Goal: Information Seeking & Learning: Find specific fact

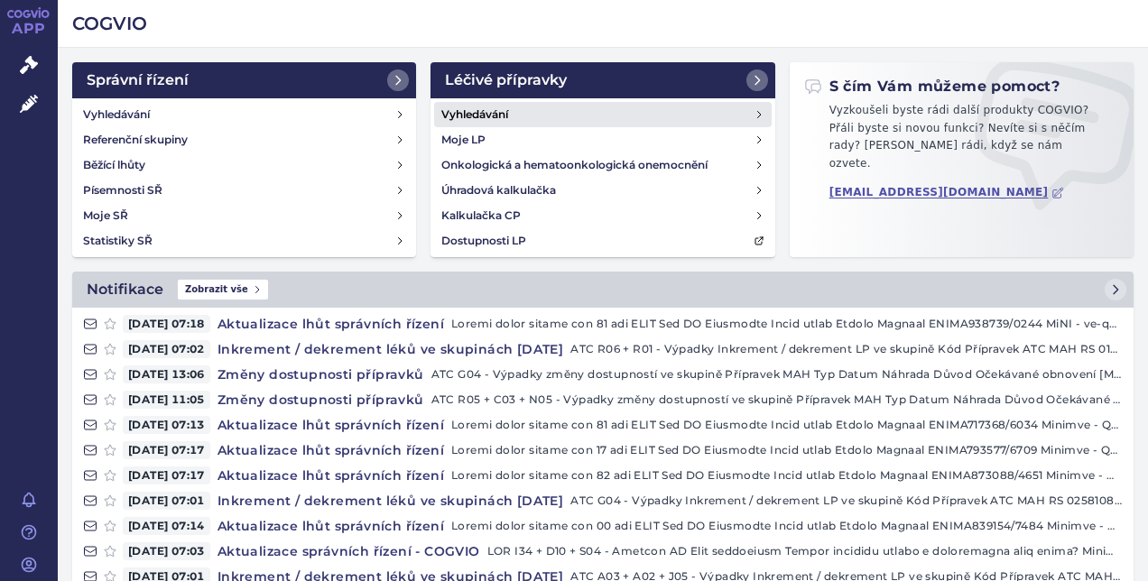
click at [532, 109] on link "Vyhledávání" at bounding box center [602, 114] width 337 height 25
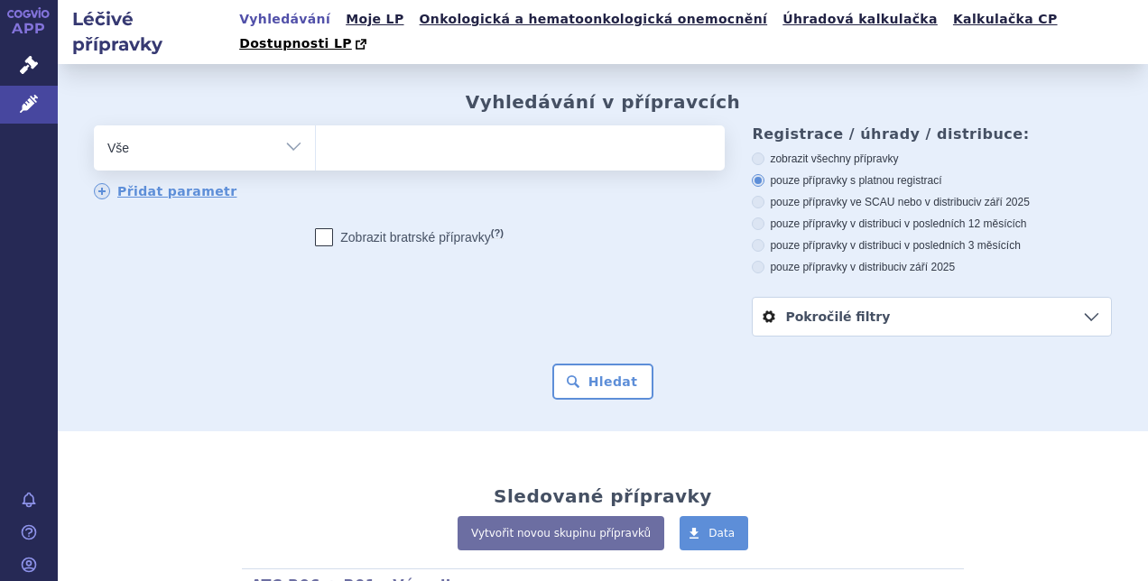
click at [520, 125] on ul at bounding box center [518, 144] width 404 height 38
click at [316, 125] on select at bounding box center [315, 147] width 1 height 45
type input "ta"
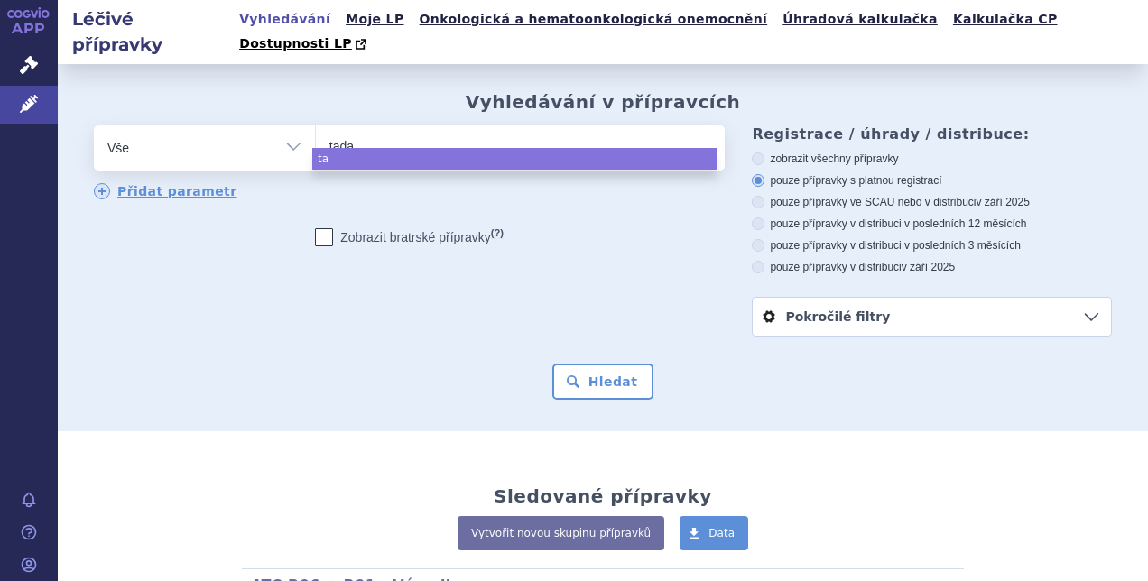
type input "tadal"
type input "tadalaf"
type input "tadalafi"
type input "tadalafin"
type input "tadalafi"
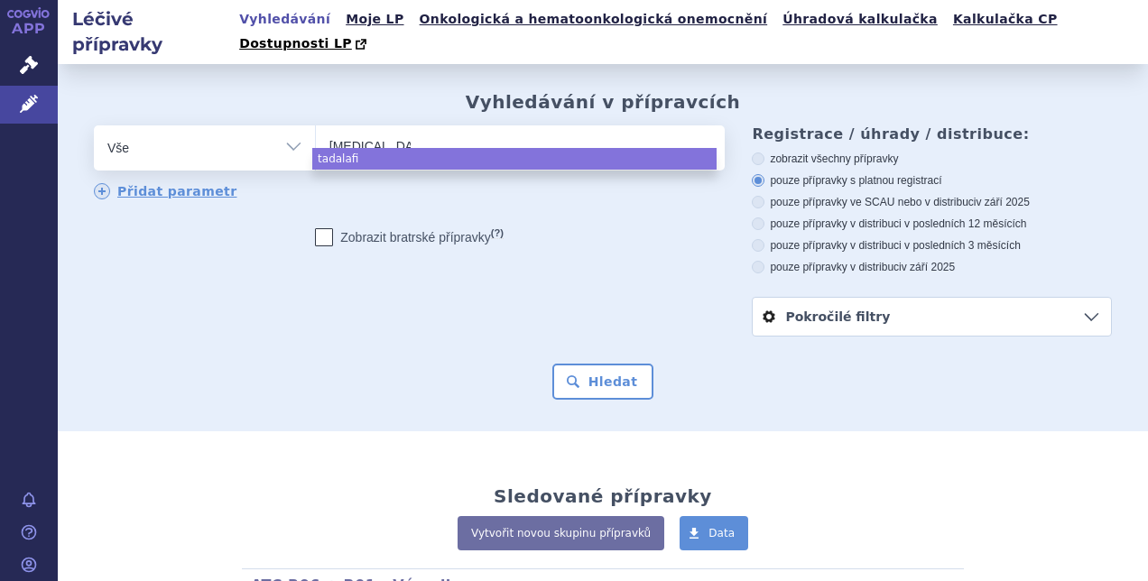
type input "tadalafil"
type input "tadalafil f"
type input "[MEDICAL_DATA] fmk"
select select "[MEDICAL_DATA] fmk"
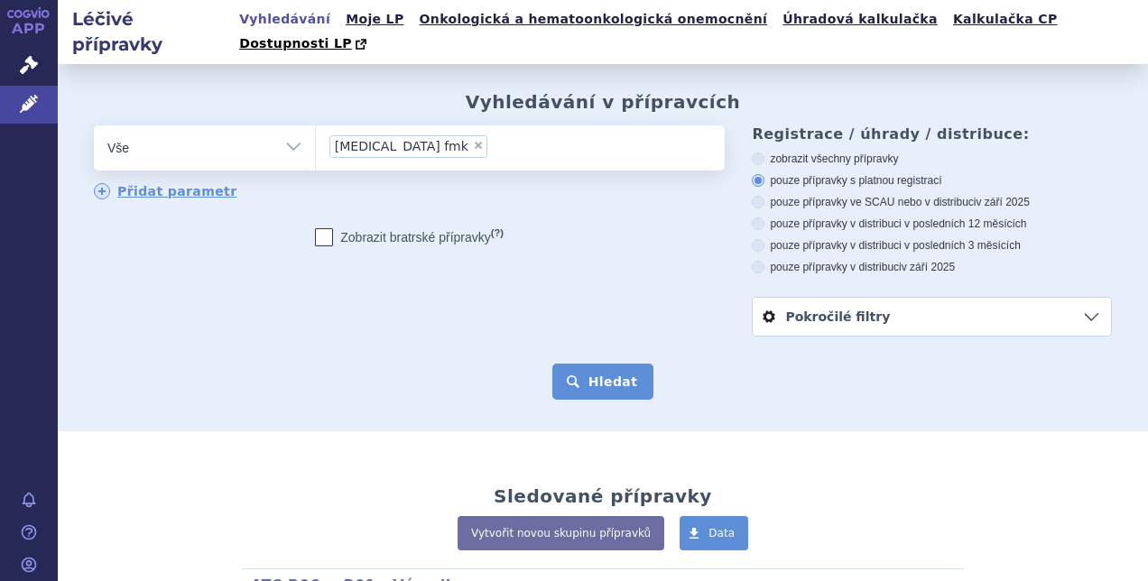
click at [623, 364] on button "Hledat" at bounding box center [603, 382] width 102 height 36
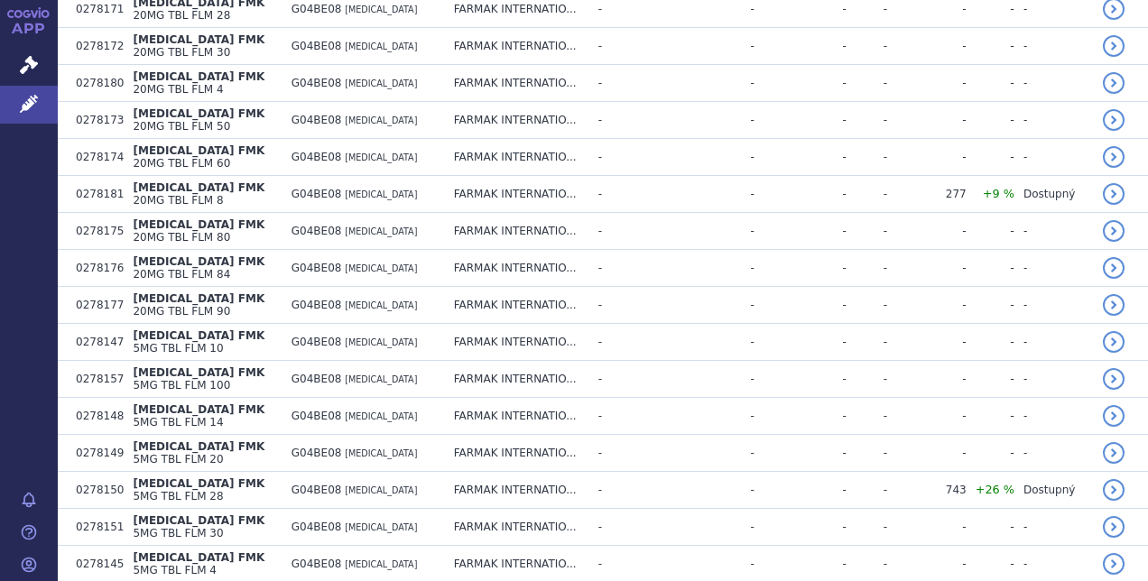
scroll to position [1263, 0]
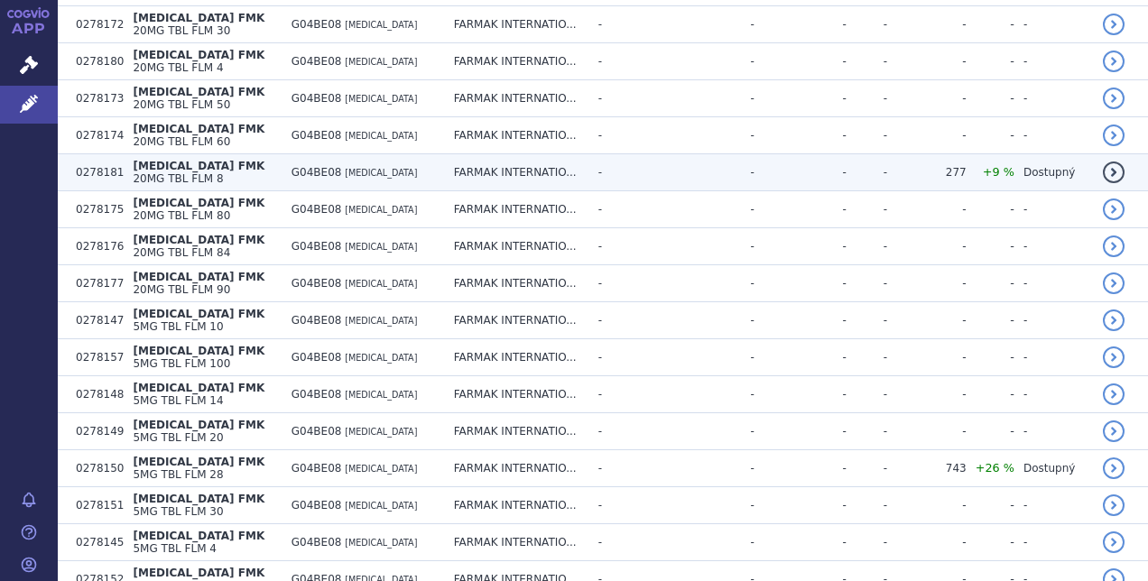
click at [231, 154] on td "[MEDICAL_DATA] FMK 20MG TBL FLM 8" at bounding box center [203, 172] width 158 height 37
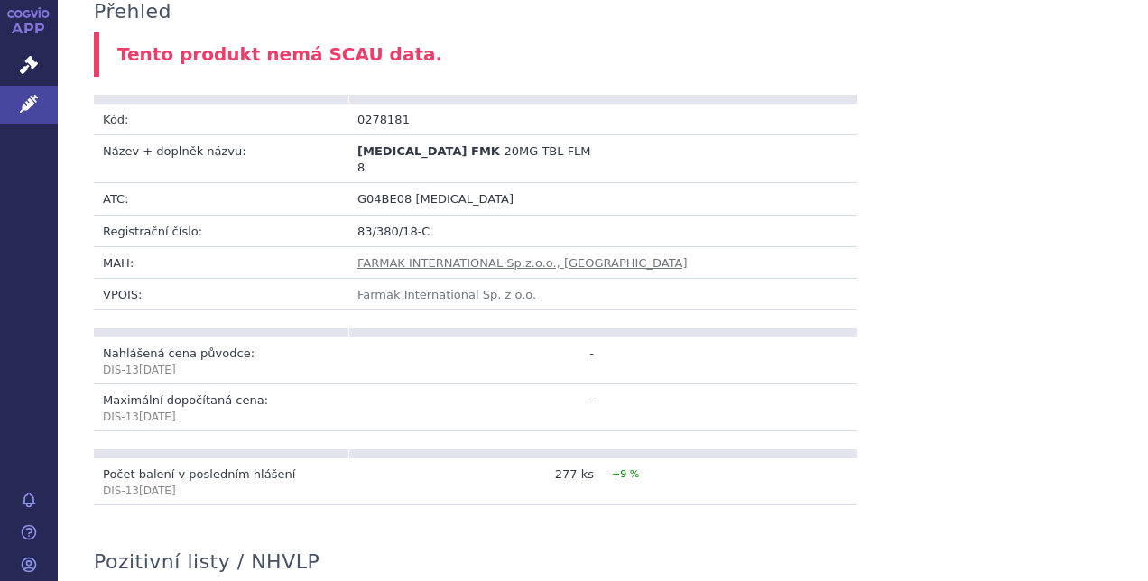
scroll to position [451, 0]
